Goal: Information Seeking & Learning: Learn about a topic

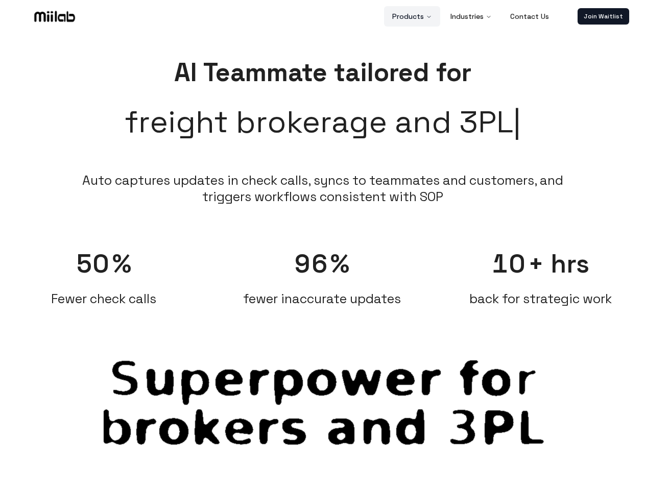
click at [413, 16] on button "Products" at bounding box center [412, 16] width 56 height 20
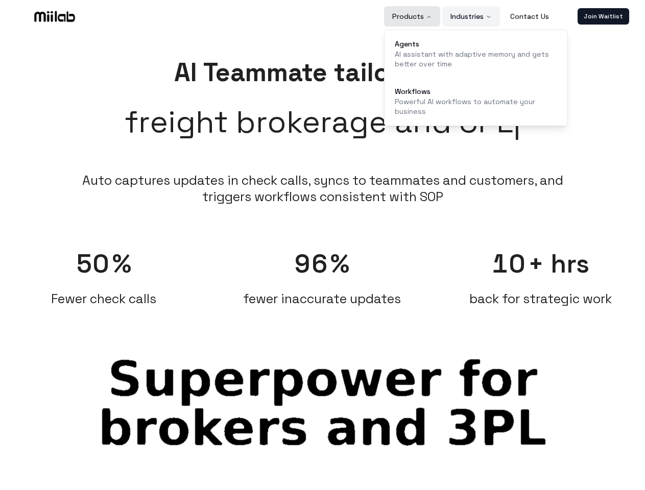
click at [471, 16] on button "Industries" at bounding box center [471, 16] width 58 height 20
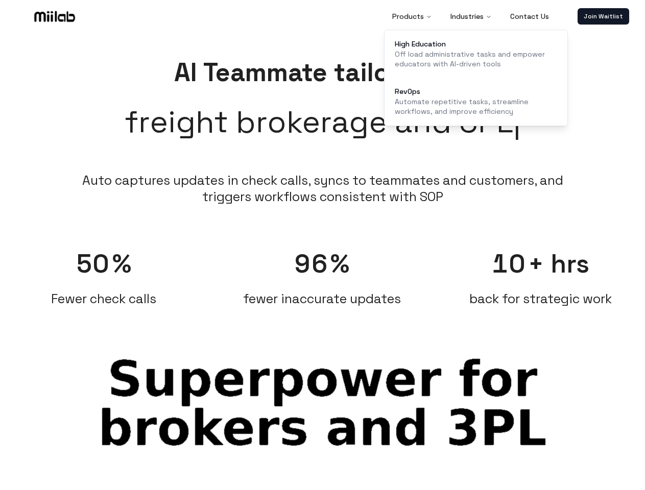
click at [603, 16] on link "Join Waitlist" at bounding box center [604, 16] width 52 height 16
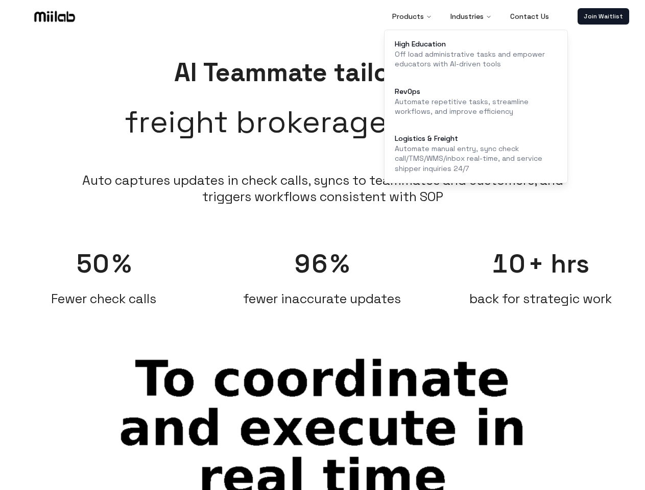
click at [104, 272] on span "50" at bounding box center [93, 264] width 34 height 33
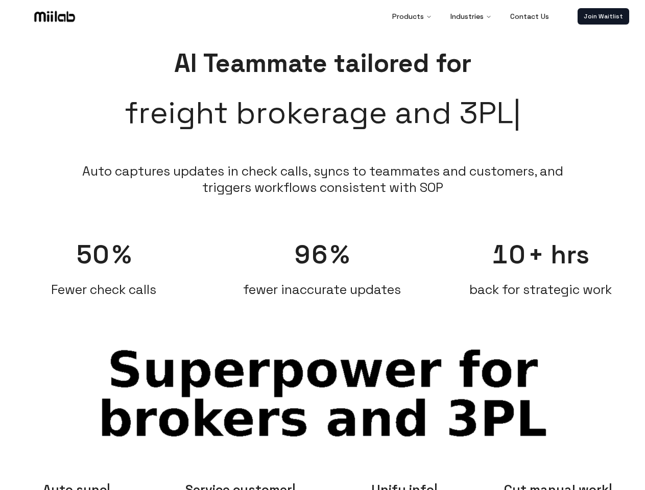
click at [322, 272] on div "96 % fewer inaccurate updates" at bounding box center [322, 262] width 208 height 69
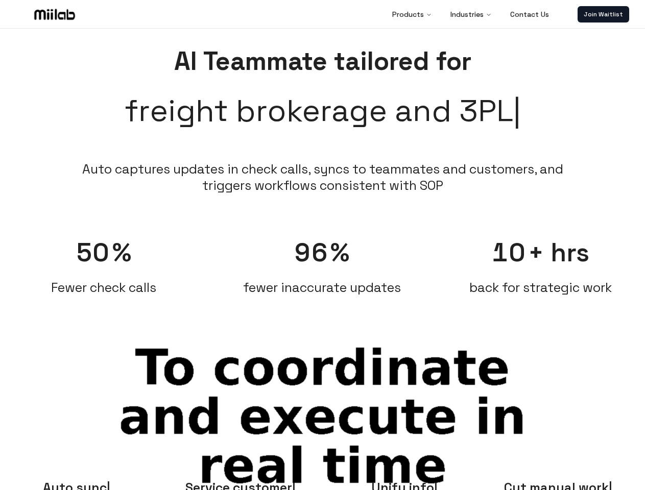
click at [541, 272] on div "10 + hrs back for strategic work" at bounding box center [541, 260] width 208 height 69
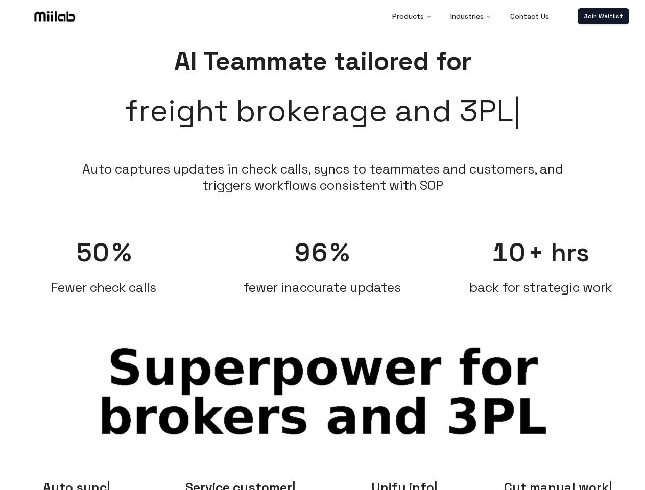
click at [77, 485] on span "Auto sync" at bounding box center [76, 488] width 67 height 16
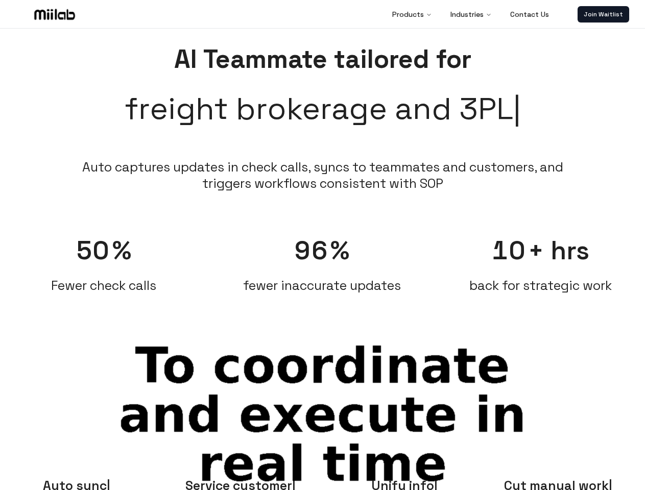
click at [241, 485] on span "Service customer" at bounding box center [240, 486] width 110 height 16
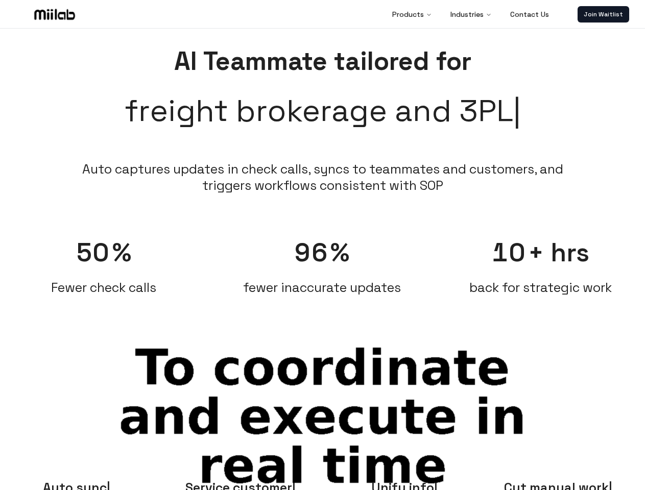
click at [405, 485] on span "Unify info" at bounding box center [404, 488] width 66 height 16
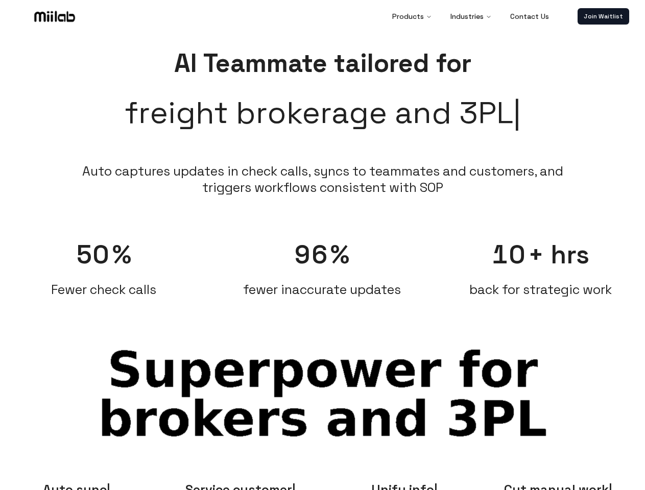
click at [568, 485] on span "Cut manual work" at bounding box center [558, 490] width 108 height 16
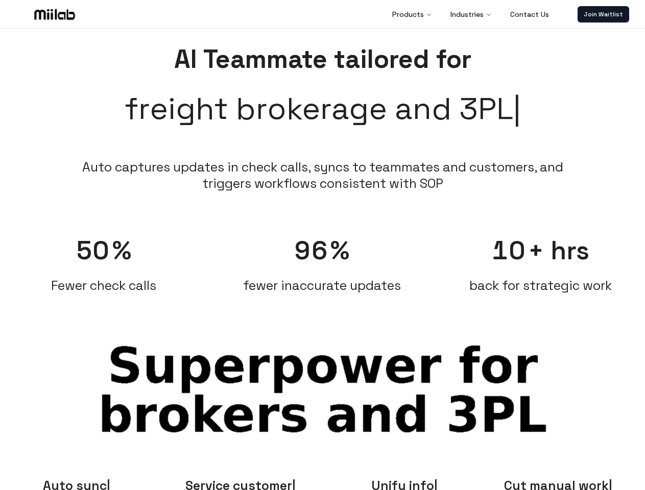
scroll to position [9, 0]
